Goal: Transaction & Acquisition: Purchase product/service

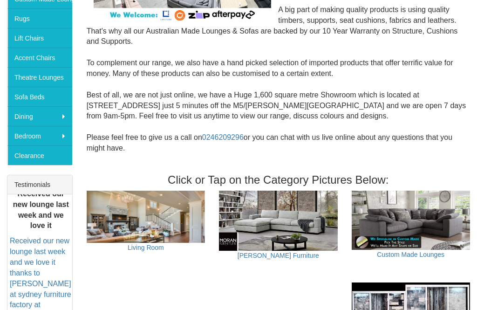
scroll to position [228, 0]
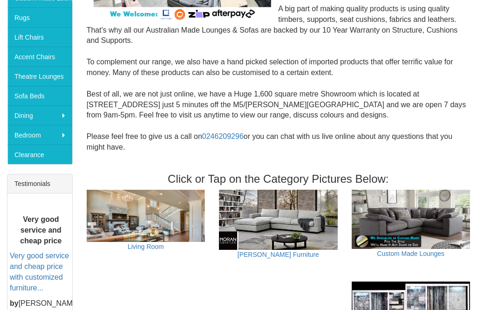
click at [47, 37] on link "Lift Chairs" at bounding box center [39, 37] width 65 height 20
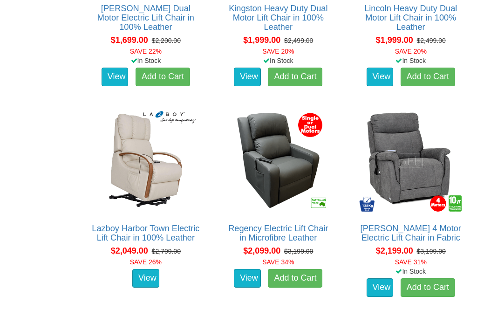
scroll to position [1138, 0]
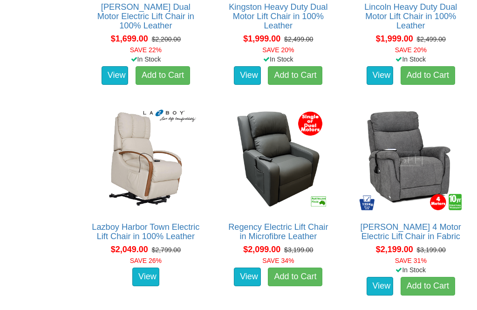
click at [151, 284] on link "View" at bounding box center [145, 276] width 27 height 19
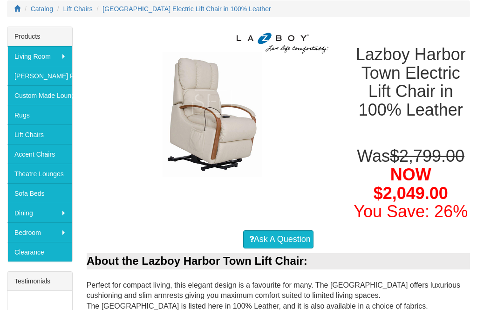
scroll to position [130, 0]
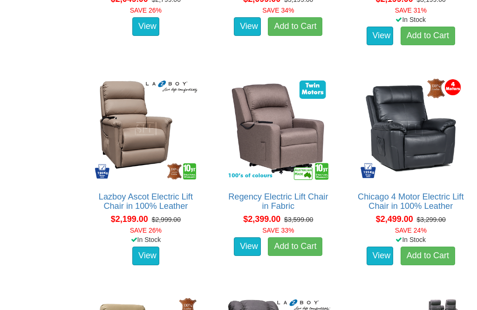
scroll to position [1389, 0]
click at [152, 139] on img at bounding box center [146, 129] width 108 height 108
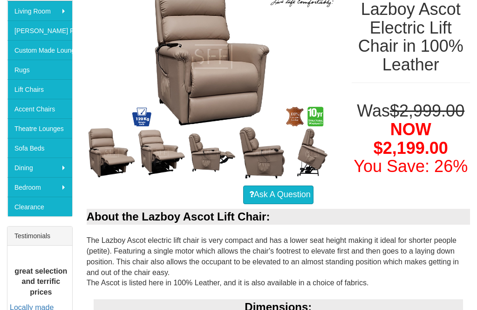
scroll to position [173, 0]
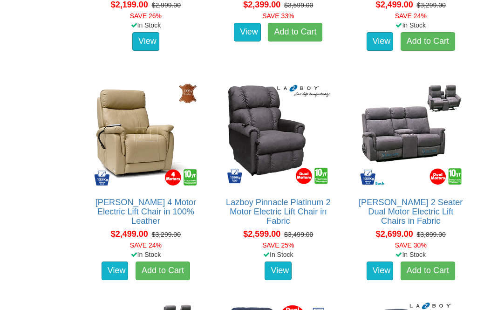
scroll to position [1603, 0]
click at [117, 261] on link "View" at bounding box center [115, 270] width 27 height 19
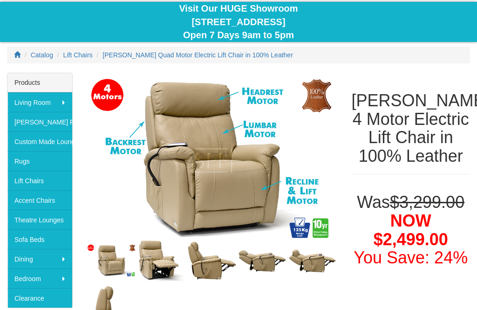
scroll to position [82, 0]
